Goal: Task Accomplishment & Management: Manage account settings

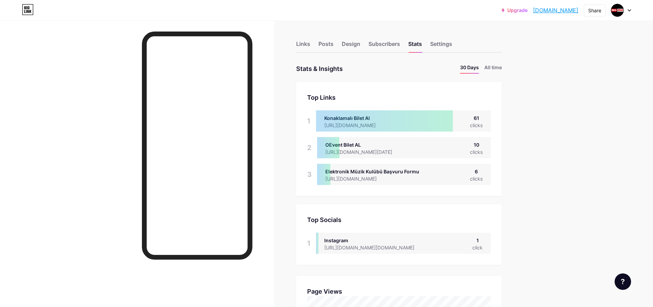
scroll to position [307, 653]
click at [308, 45] on div "Links" at bounding box center [303, 46] width 14 height 12
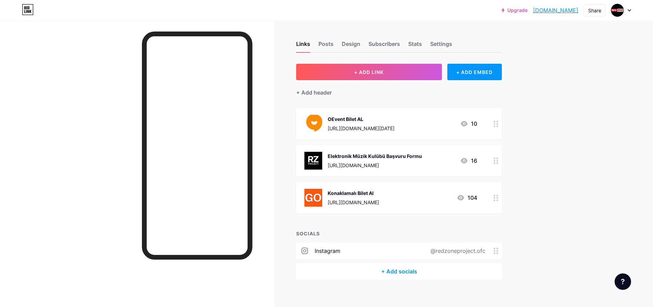
click at [379, 194] on div "Konaklamalı Bilet Al" at bounding box center [353, 193] width 51 height 7
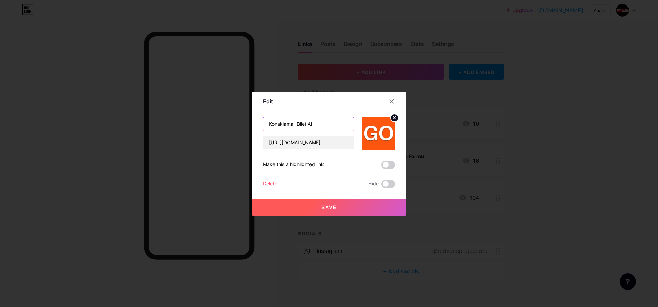
click at [317, 120] on input "Konaklamalı Bilet Al" at bounding box center [308, 124] width 91 height 14
type input "BiletimGo"
click at [363, 210] on button "Save" at bounding box center [329, 207] width 154 height 16
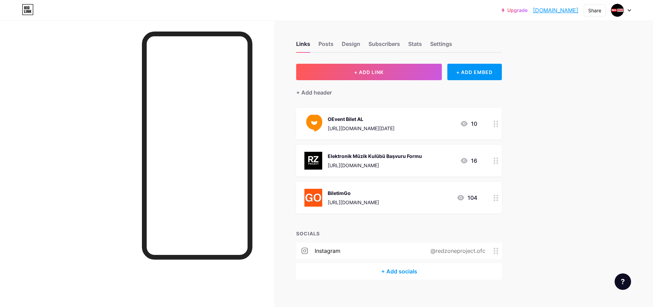
click at [480, 125] on div "OEvent Bilet AL [URL][DOMAIN_NAME][DATE] 10" at bounding box center [399, 124] width 206 height 32
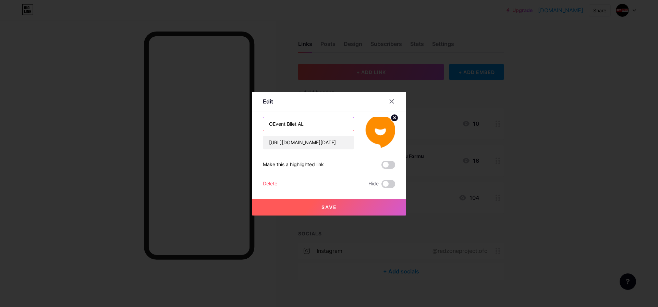
drag, startPoint x: 300, startPoint y: 124, endPoint x: 286, endPoint y: 124, distance: 13.4
click at [286, 124] on input "OEvent Bilet AL" at bounding box center [308, 124] width 91 height 14
type input "OEvent Bilet Al!"
click at [343, 210] on button "Save" at bounding box center [329, 207] width 154 height 16
